Goal: Task Accomplishment & Management: Complete application form

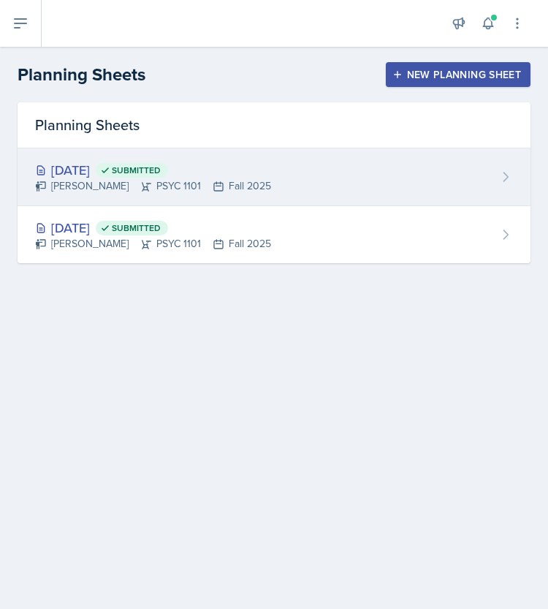
drag, startPoint x: 0, startPoint y: 0, endPoint x: 200, endPoint y: 179, distance: 268.7
click at [200, 179] on div "[PERSON_NAME] PSYC 1101 Fall 2025" at bounding box center [153, 185] width 236 height 15
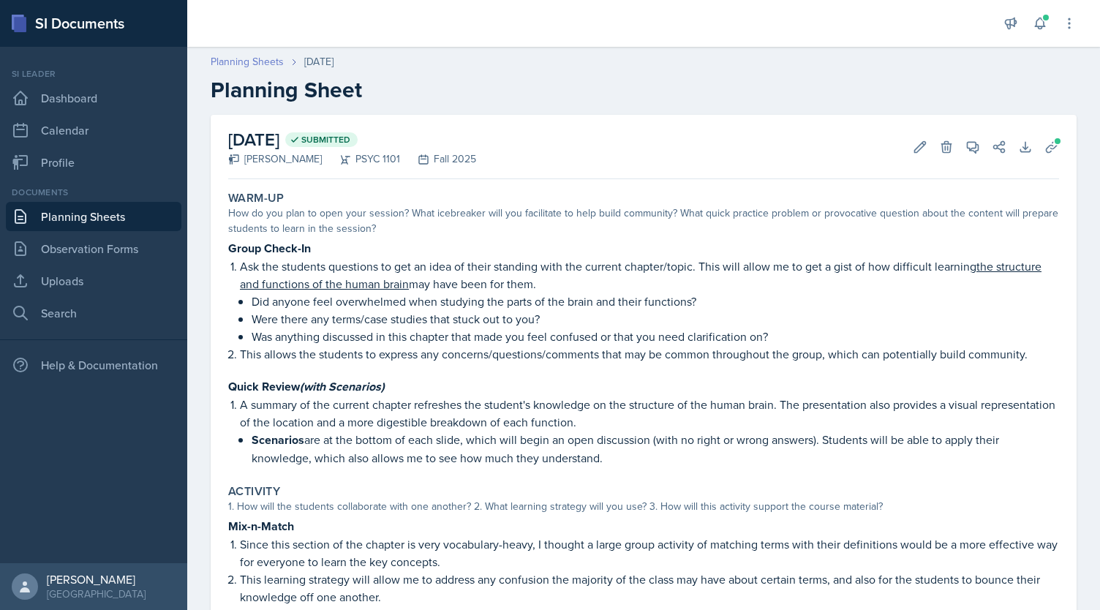
click at [247, 64] on link "Planning Sheets" at bounding box center [247, 61] width 73 height 15
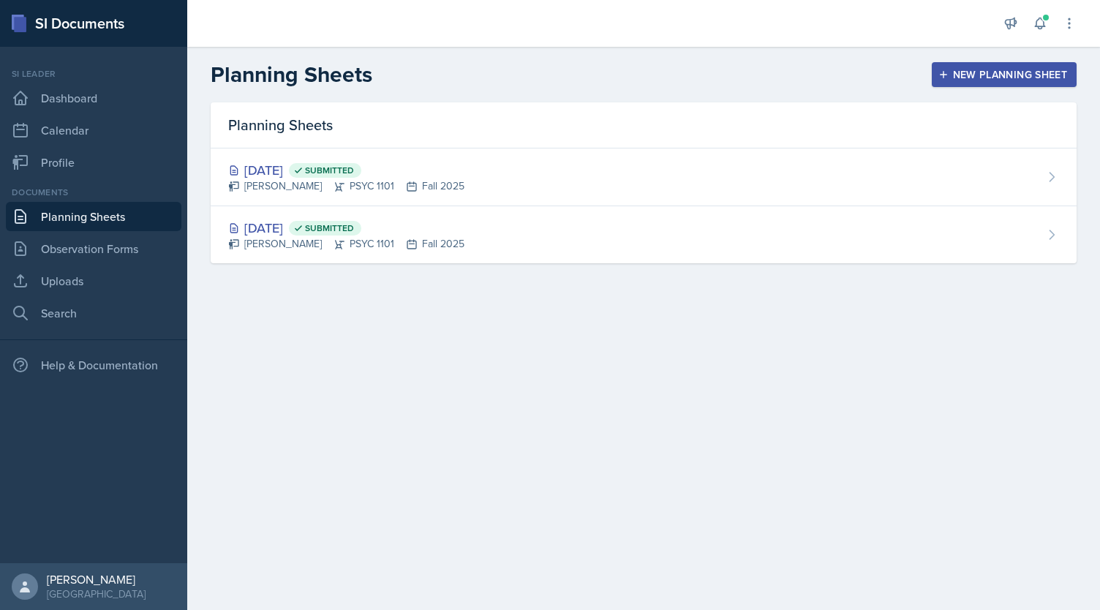
click at [548, 72] on div "New Planning Sheet" at bounding box center [1004, 75] width 126 height 12
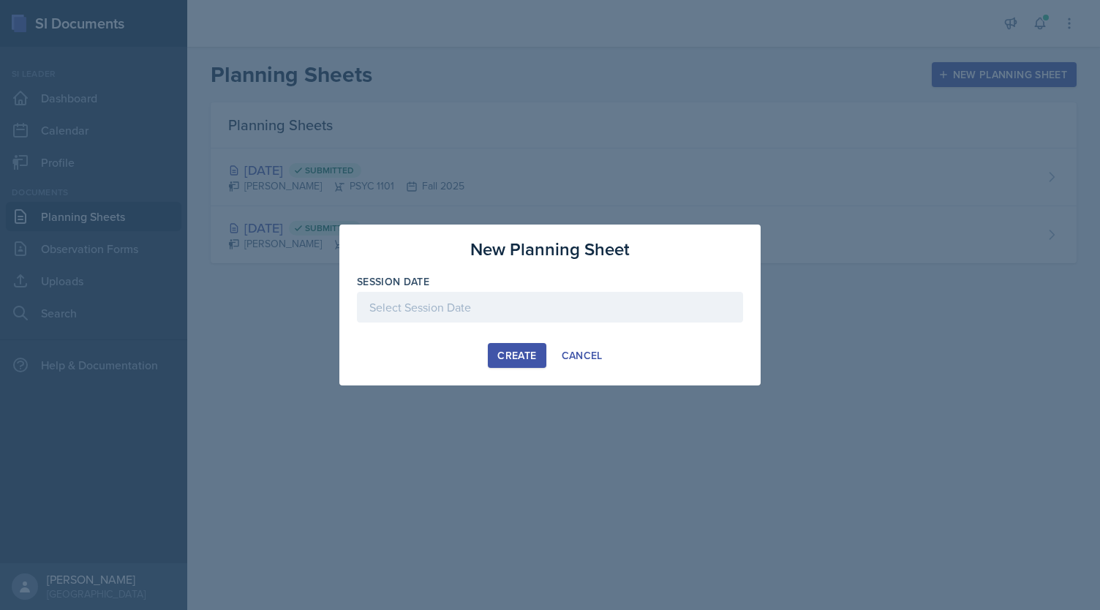
click at [548, 306] on div at bounding box center [550, 307] width 386 height 31
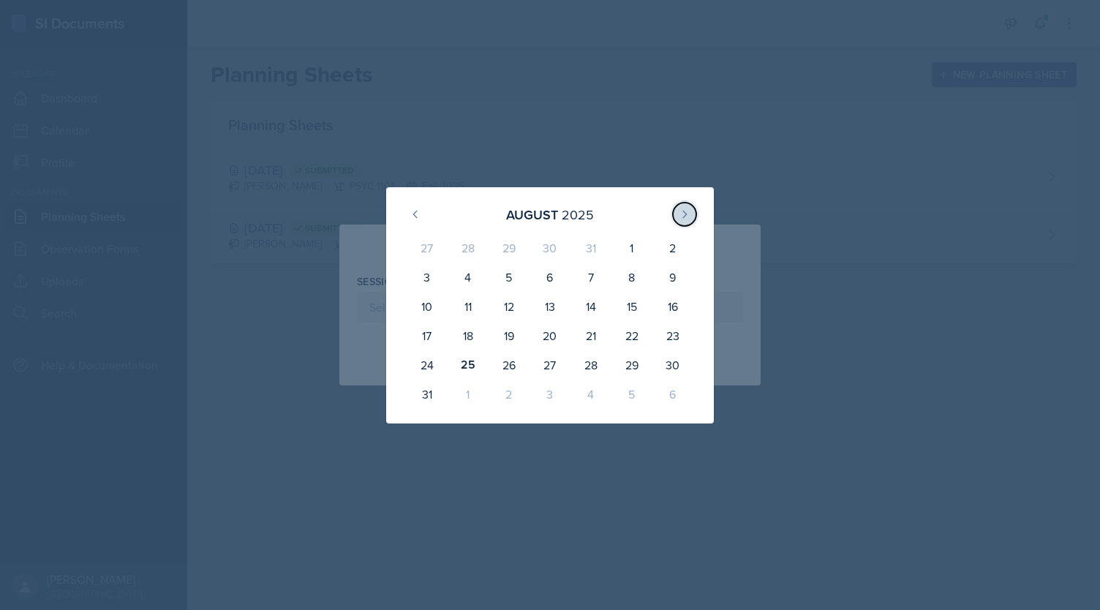
click at [548, 216] on button at bounding box center [684, 214] width 23 height 23
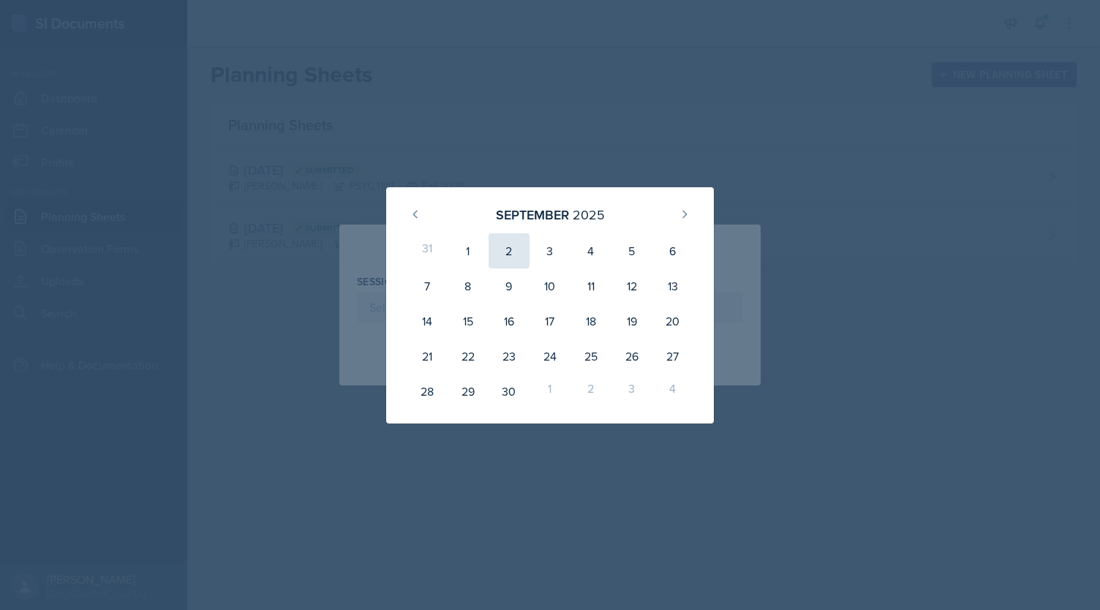
click at [508, 256] on div "2" at bounding box center [508, 250] width 41 height 35
type input "[DATE]"
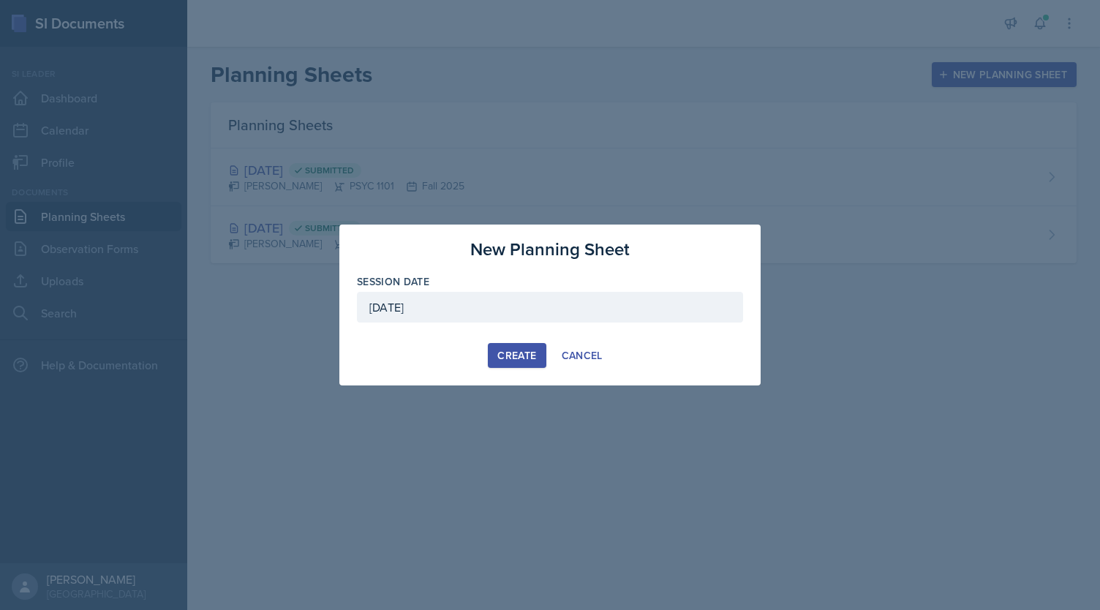
click at [510, 352] on div "Create" at bounding box center [516, 355] width 39 height 12
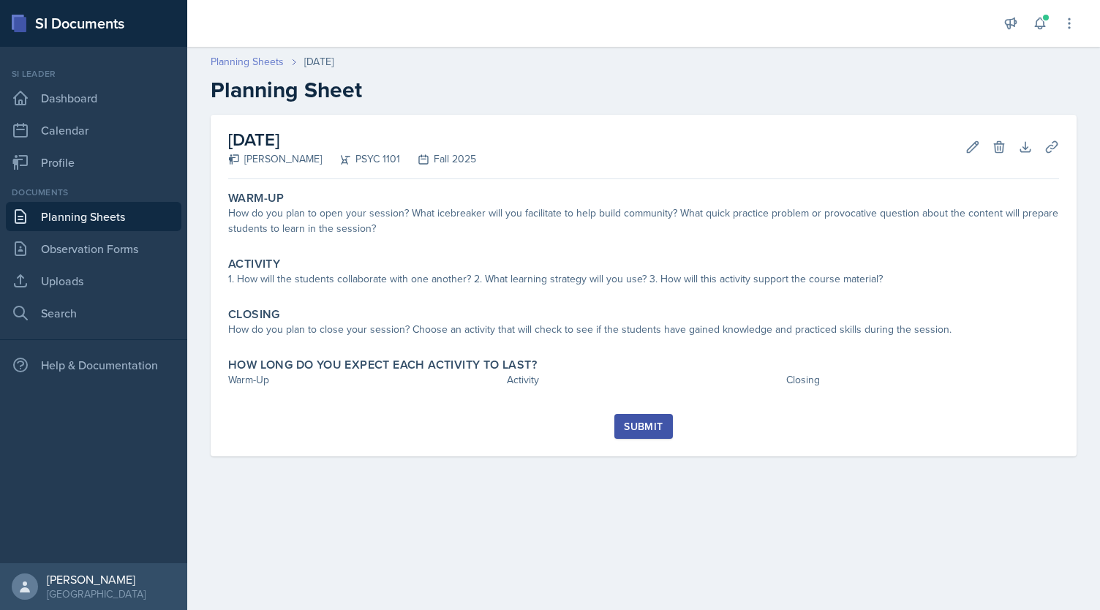
click at [262, 58] on link "Planning Sheets" at bounding box center [247, 61] width 73 height 15
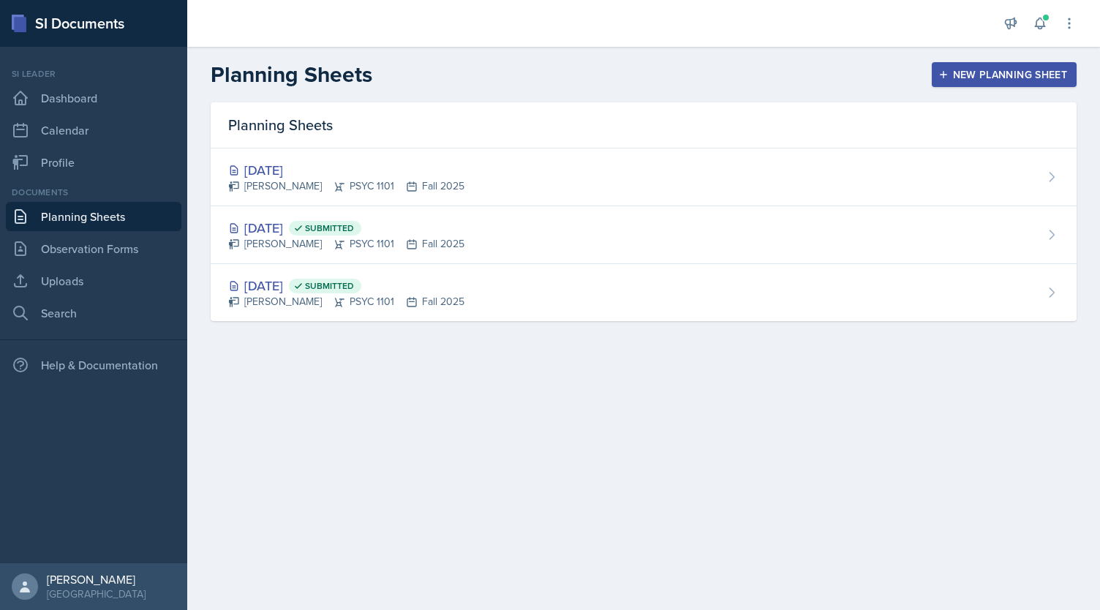
click at [548, 67] on button "New Planning Sheet" at bounding box center [1003, 74] width 145 height 25
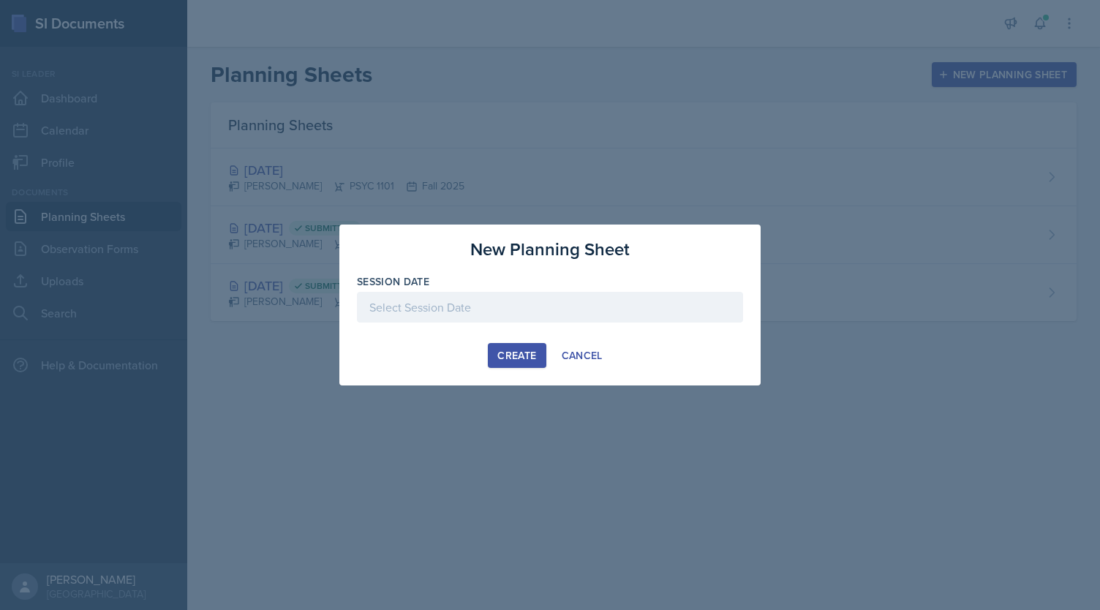
click at [548, 310] on div at bounding box center [550, 307] width 386 height 31
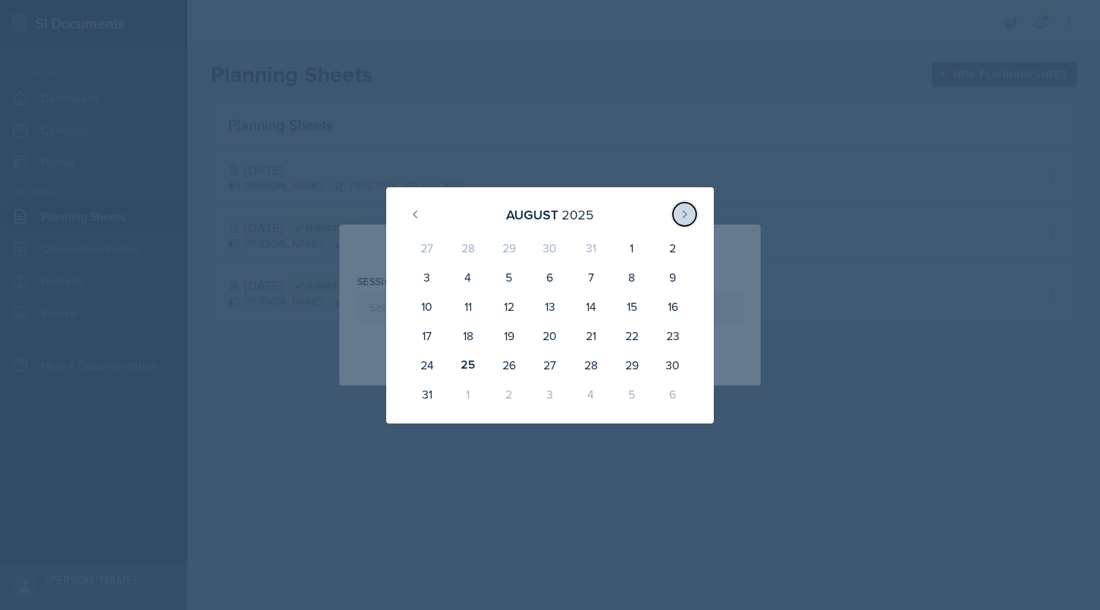
click at [548, 213] on icon at bounding box center [684, 214] width 12 height 12
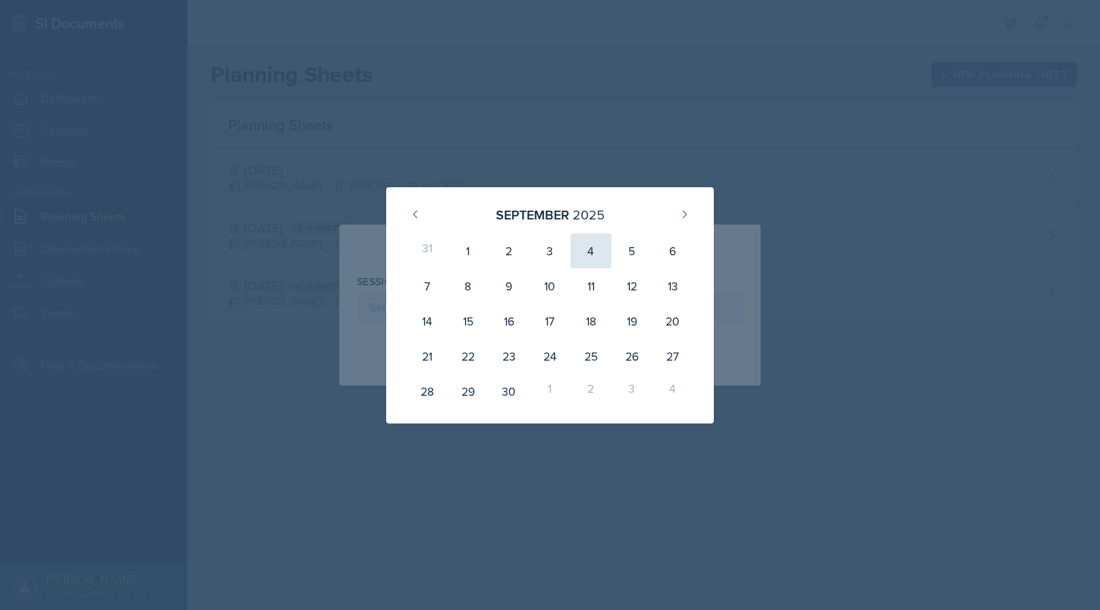
click at [548, 254] on div "4" at bounding box center [590, 250] width 41 height 35
type input "[DATE]"
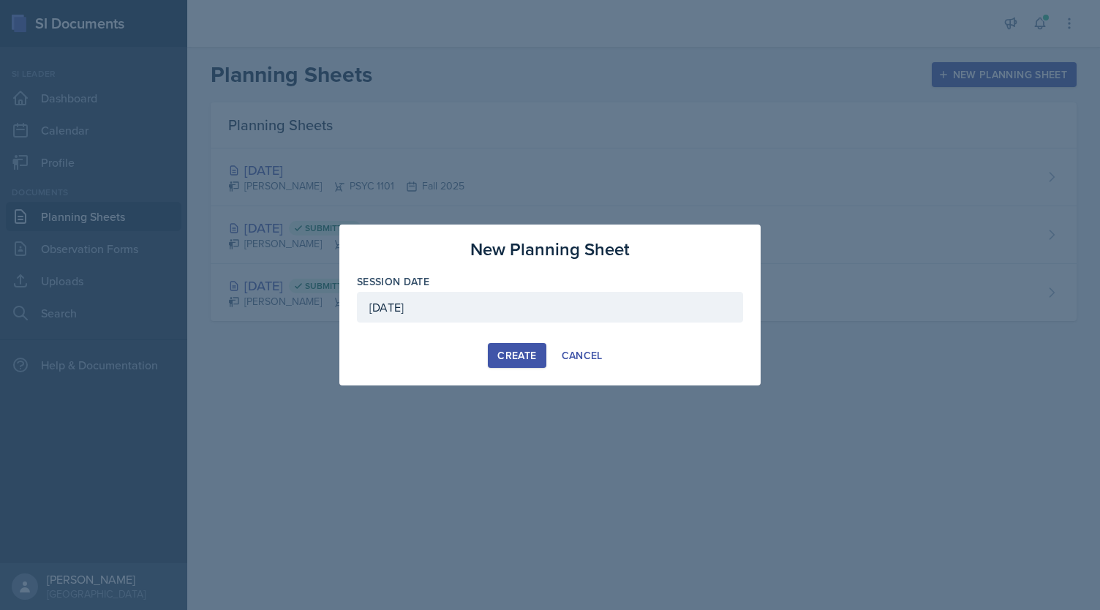
click at [515, 357] on div "Create" at bounding box center [516, 355] width 39 height 12
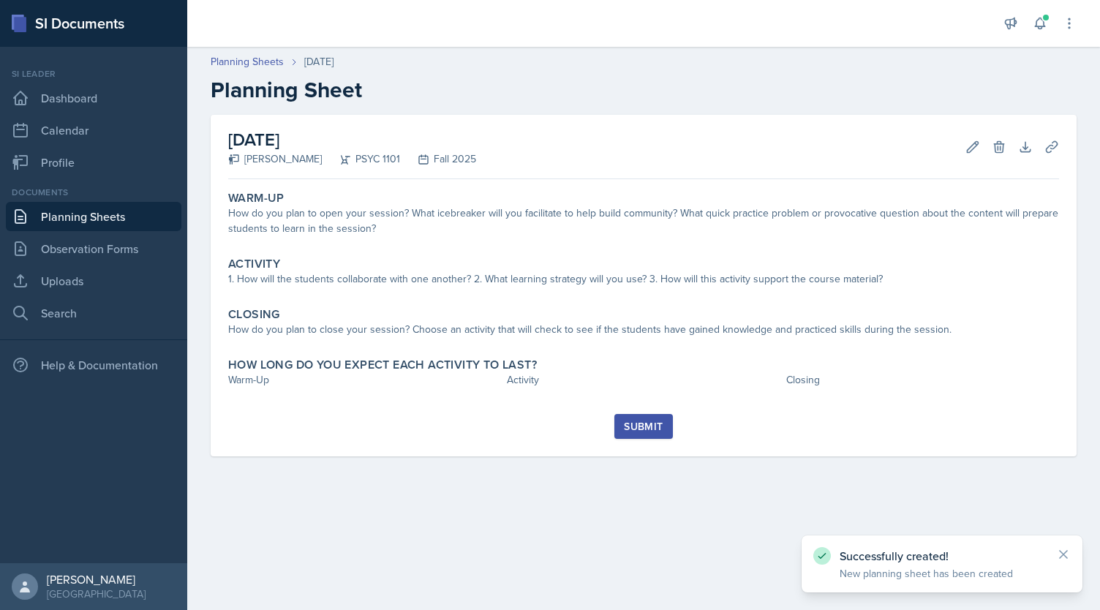
click at [262, 69] on div "Planning Sheets [DATE] Planning Sheet" at bounding box center [643, 78] width 912 height 49
click at [254, 66] on link "Planning Sheets" at bounding box center [247, 61] width 73 height 15
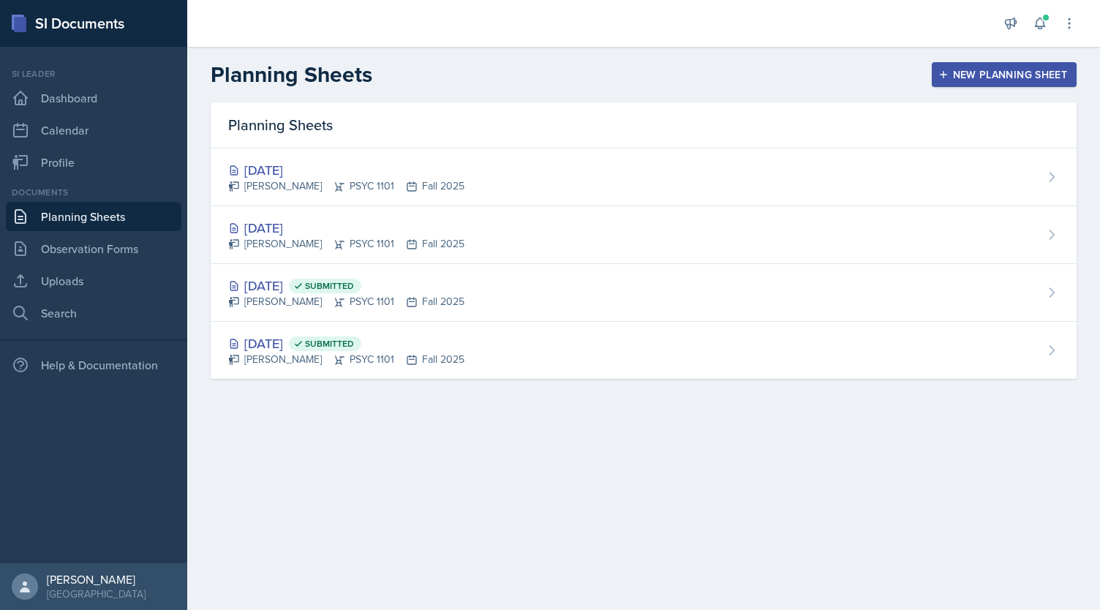
click at [548, 502] on main "Planning Sheets New Planning Sheet Planning Sheets [DATE] [PERSON_NAME] PSYC 11…" at bounding box center [643, 328] width 912 height 563
